Goal: Task Accomplishment & Management: Use online tool/utility

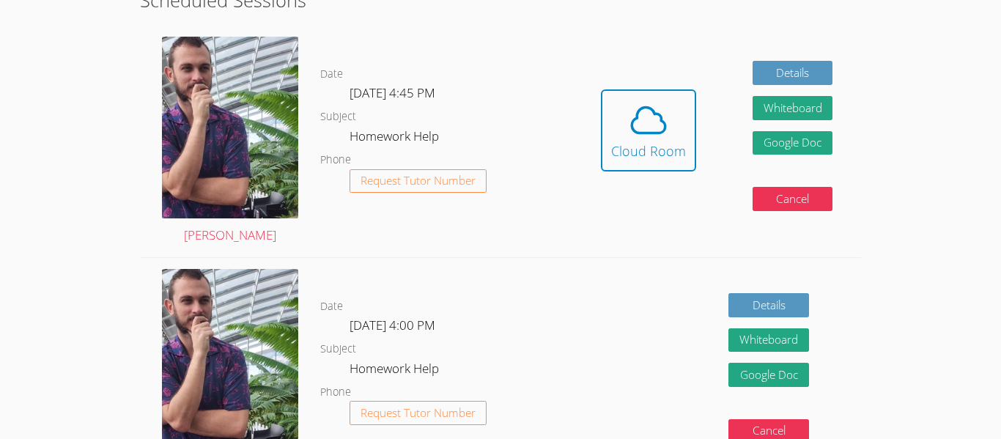
scroll to position [399, 0]
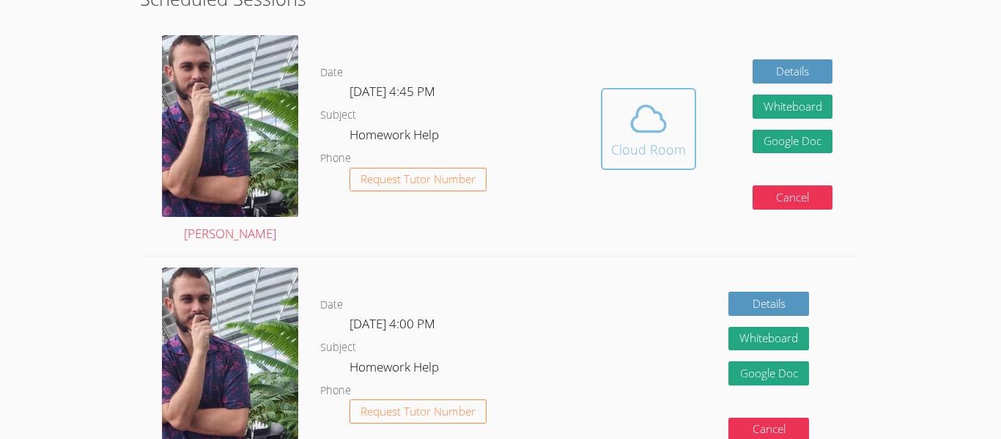
click at [620, 152] on div "Cloud Room" at bounding box center [648, 149] width 75 height 21
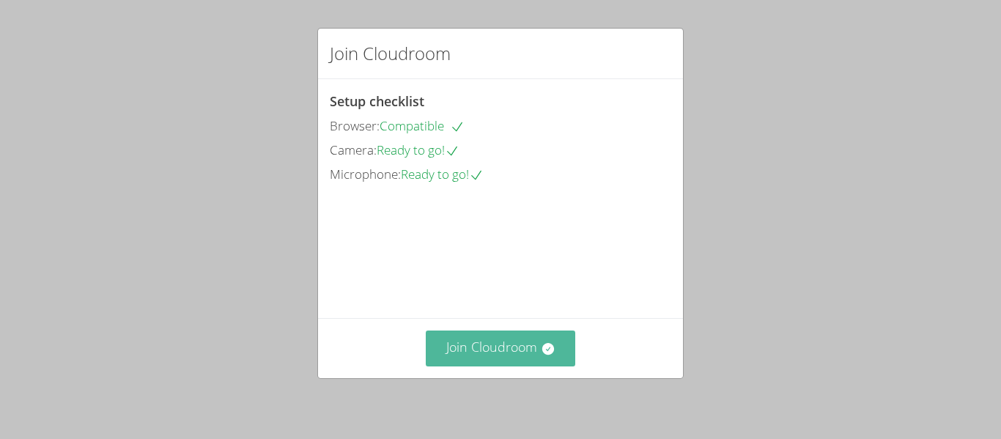
click at [501, 347] on button "Join Cloudroom" at bounding box center [501, 348] width 150 height 36
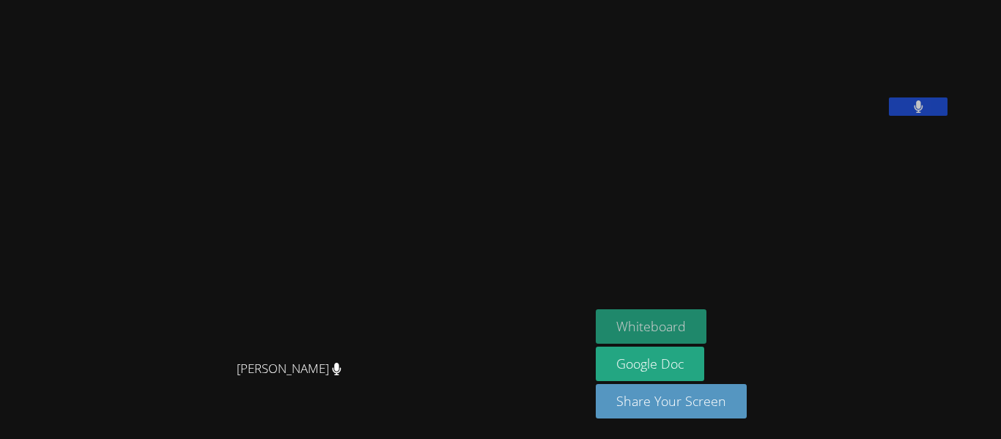
click at [706, 317] on button "Whiteboard" at bounding box center [651, 326] width 111 height 34
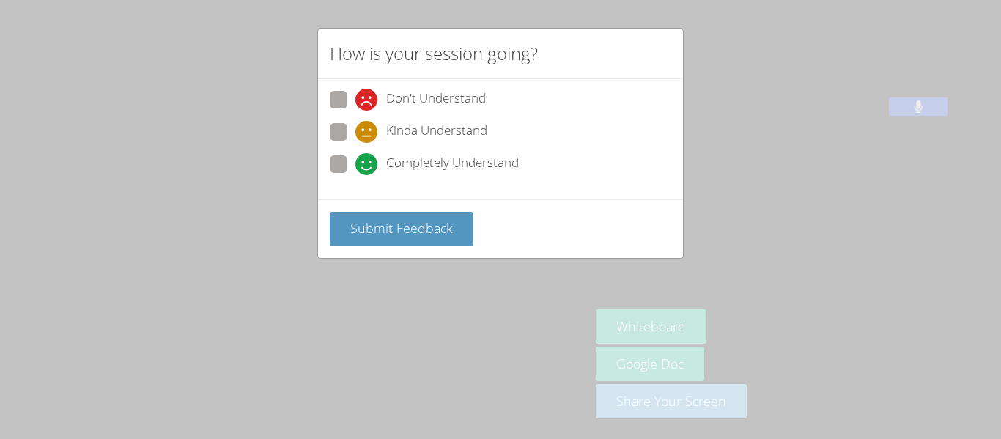
click at [367, 169] on icon at bounding box center [366, 164] width 22 height 22
click at [367, 168] on input "Completely Understand" at bounding box center [361, 161] width 12 height 12
radio input "true"
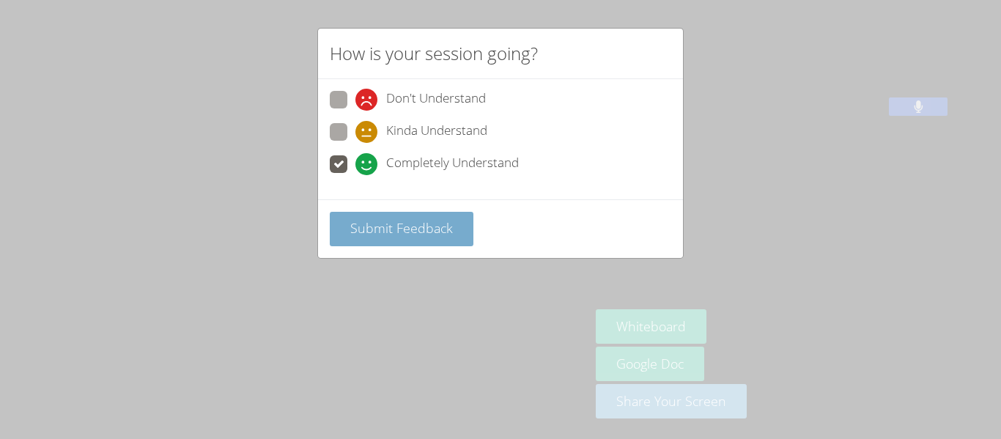
click at [418, 220] on span "Submit Feedback" at bounding box center [401, 228] width 103 height 18
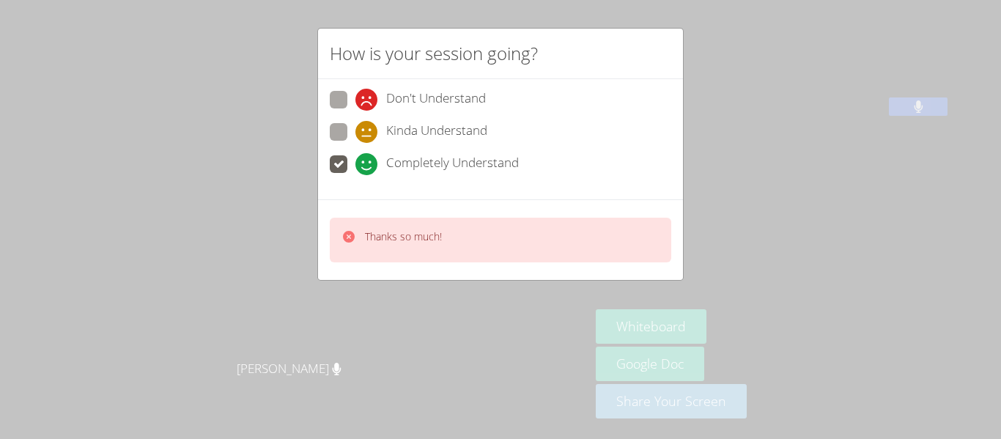
click at [410, 287] on div "How is your session going? Don't Understand Kinda Understand Completely Underst…" at bounding box center [500, 219] width 1001 height 439
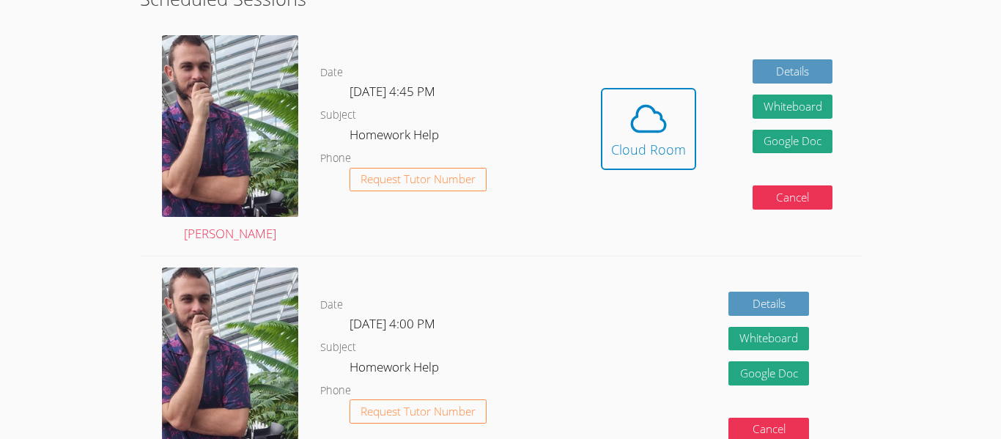
scroll to position [399, 0]
